Goal: Task Accomplishment & Management: Manage account settings

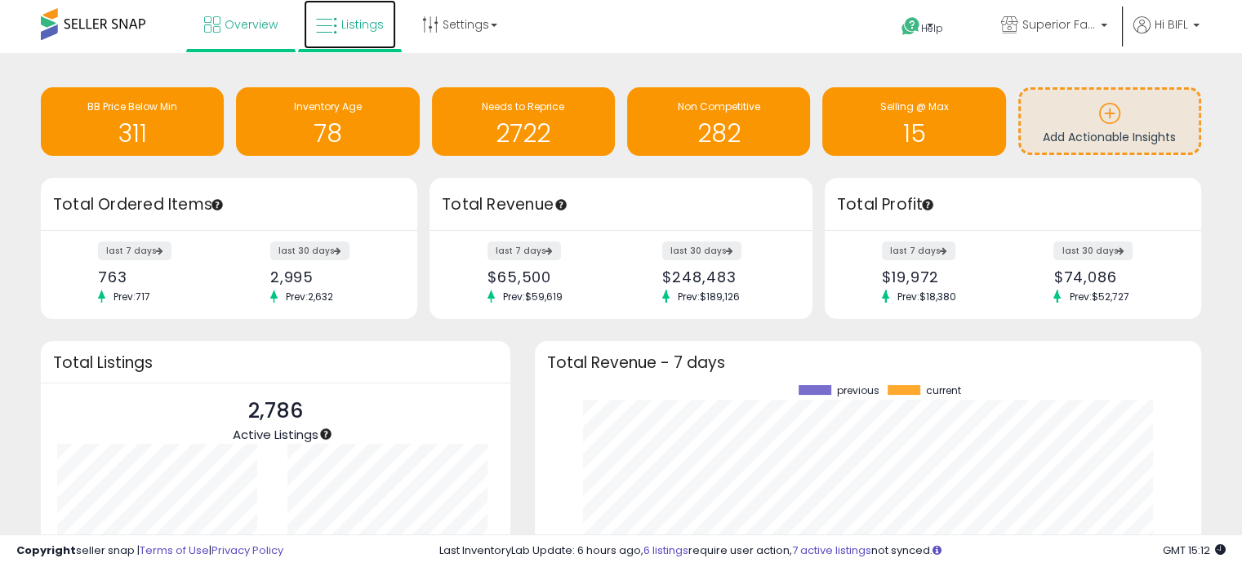
click at [358, 26] on span "Listings" at bounding box center [362, 24] width 42 height 16
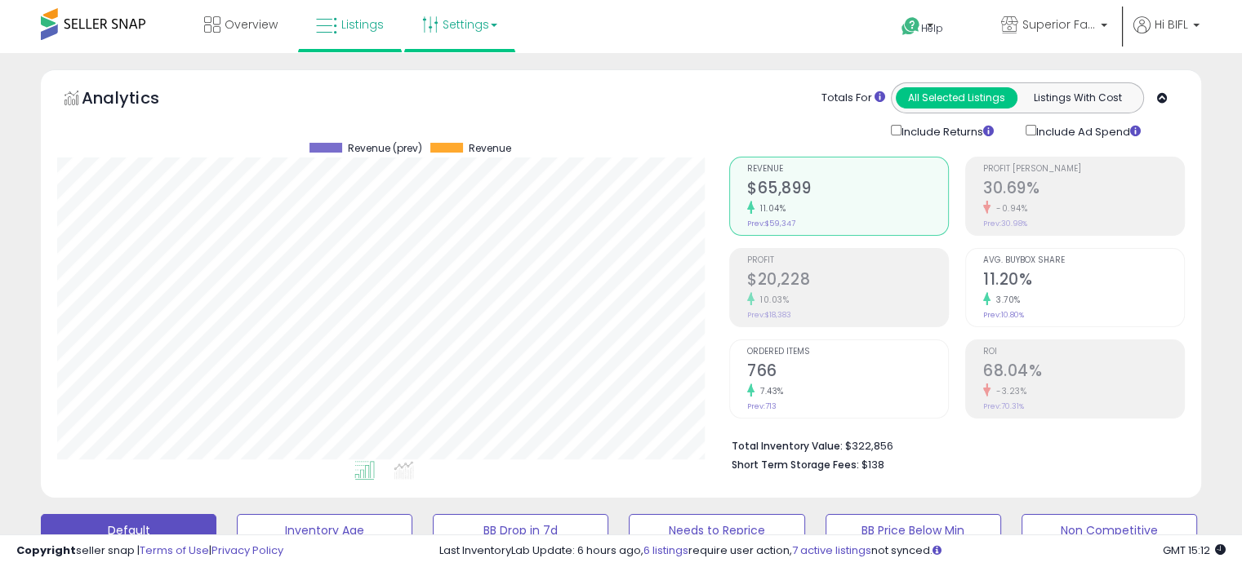
scroll to position [334, 671]
click at [1101, 20] on p "Superior Fast Shipping" at bounding box center [1054, 26] width 106 height 20
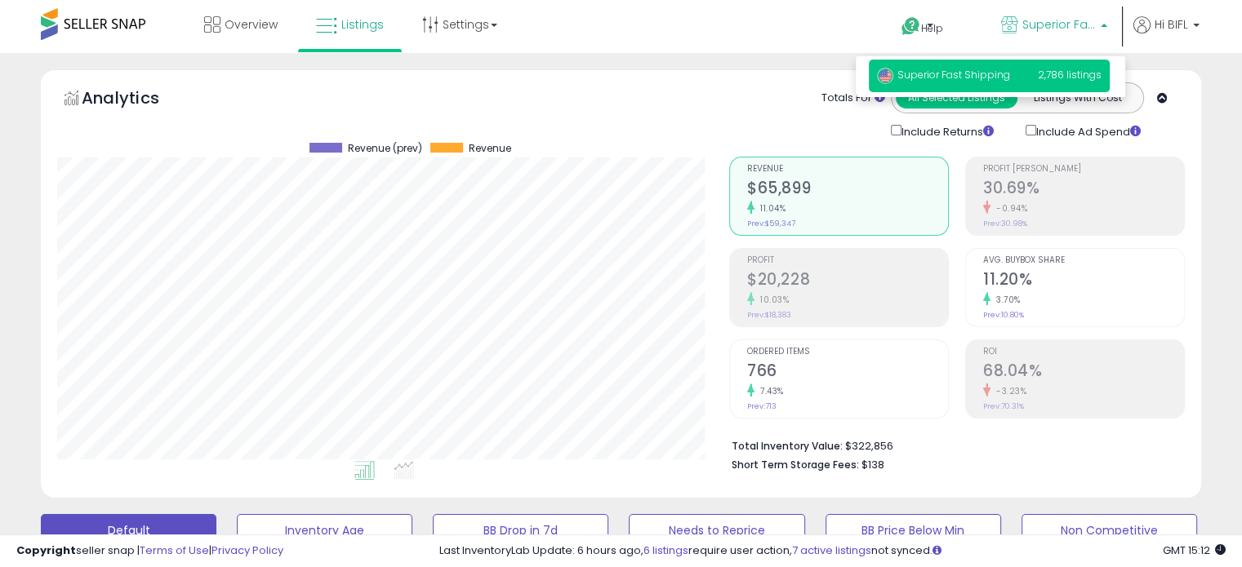
click at [1101, 20] on b at bounding box center [1103, 21] width 7 height 11
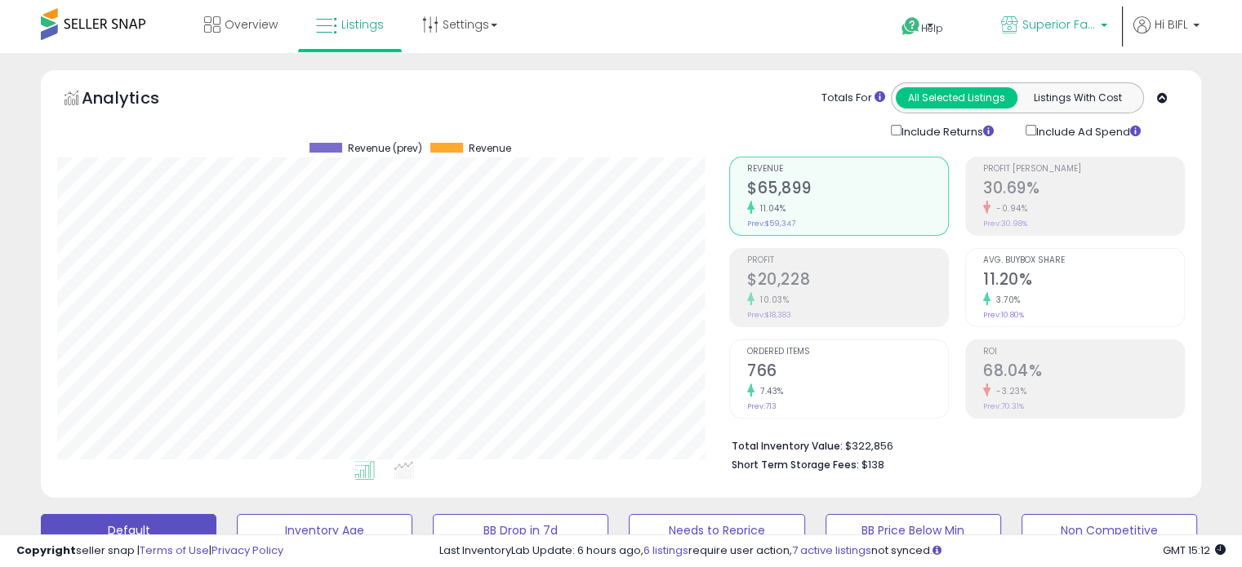
click at [1101, 20] on p "Superior Fast Shipping" at bounding box center [1054, 26] width 106 height 20
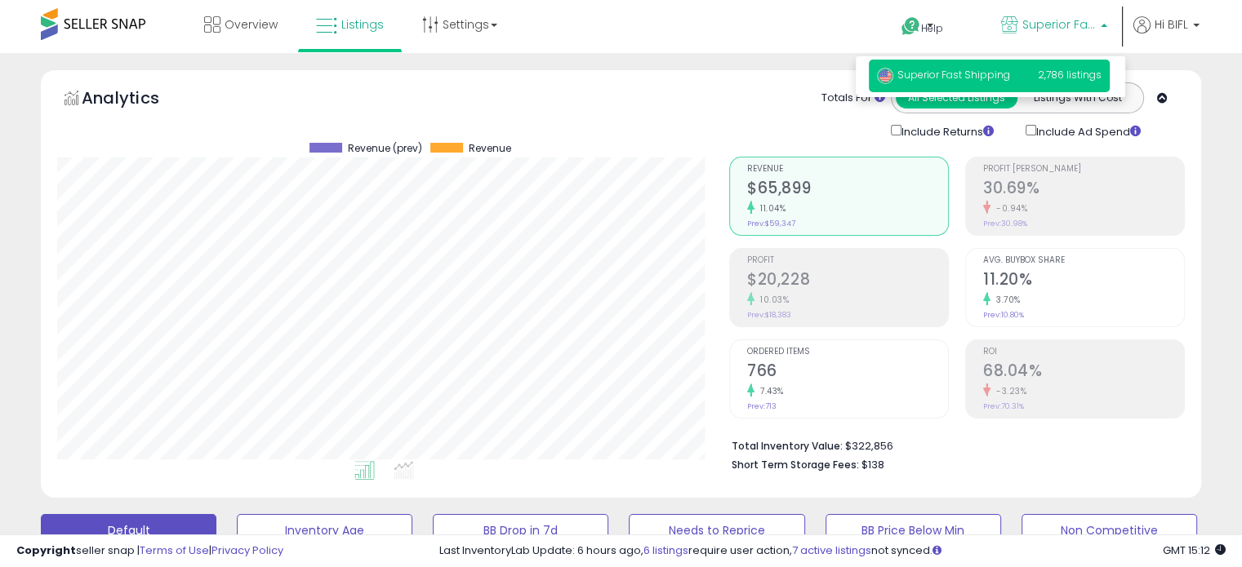
click at [1101, 20] on b at bounding box center [1103, 21] width 7 height 11
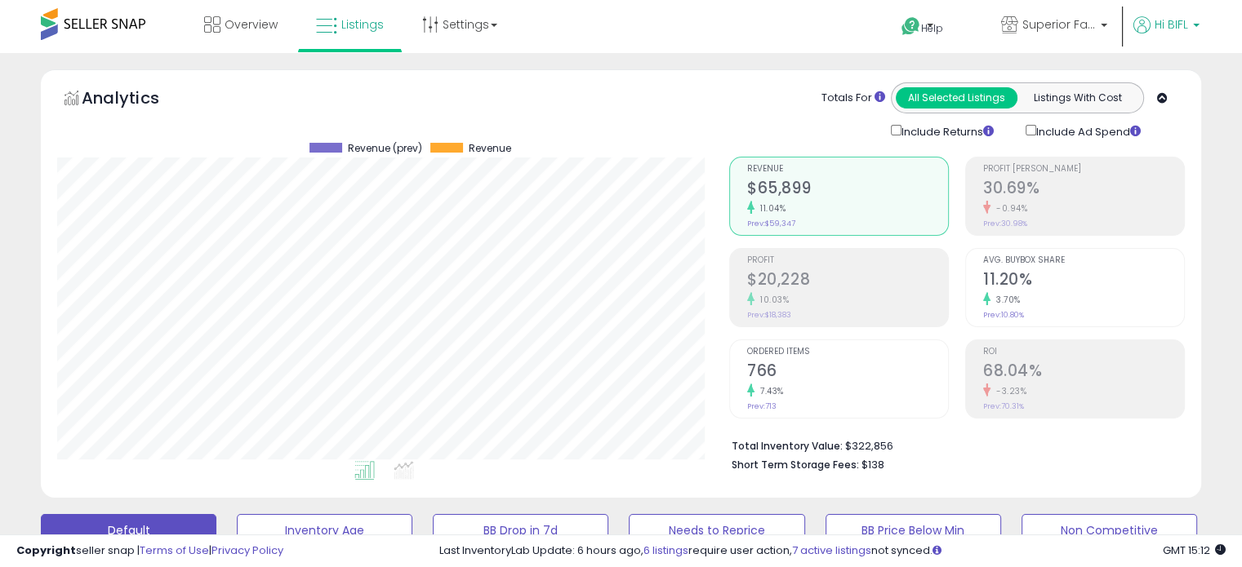
click at [1183, 25] on span "Hi BIFL" at bounding box center [1170, 24] width 33 height 16
click at [1163, 22] on span "Hi BIFL" at bounding box center [1170, 24] width 33 height 16
click at [1138, 20] on icon at bounding box center [1141, 24] width 17 height 17
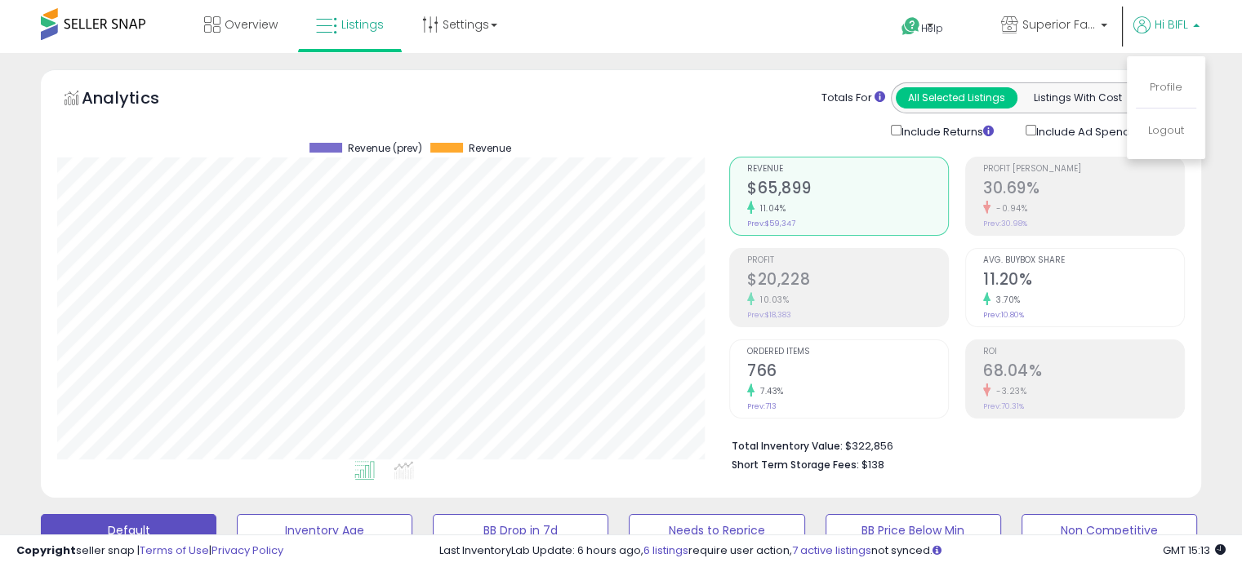
click at [1138, 20] on icon at bounding box center [1141, 24] width 17 height 17
click at [1158, 27] on span "Hi BIFL" at bounding box center [1170, 24] width 33 height 16
click at [1166, 84] on link "Profile" at bounding box center [1165, 87] width 33 height 16
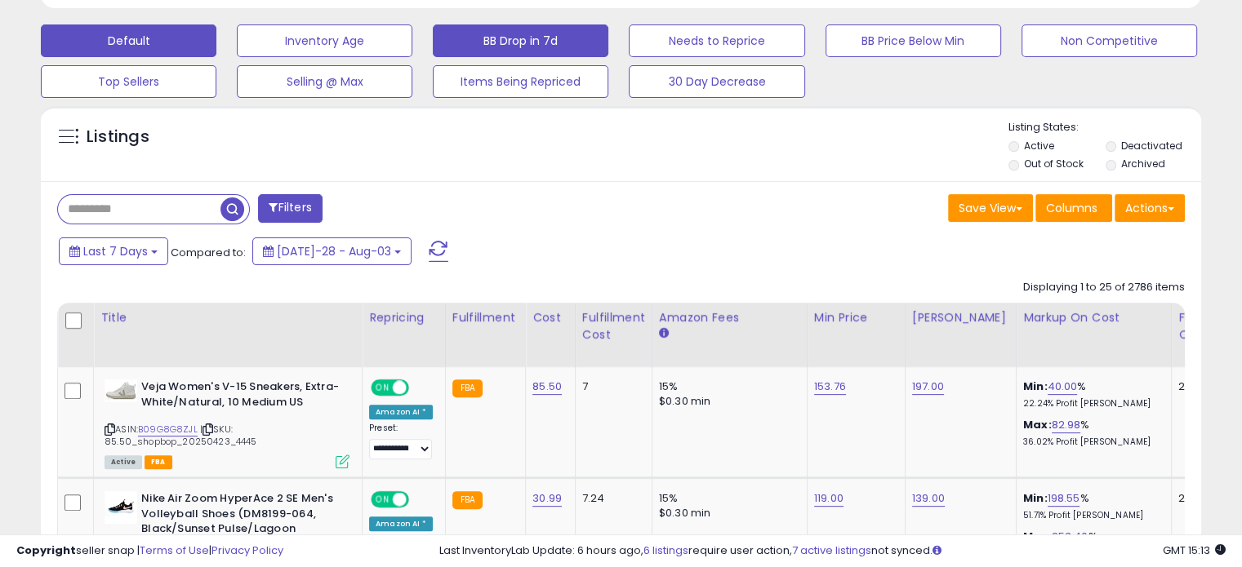
scroll to position [735, 0]
